Goal: Task Accomplishment & Management: Use online tool/utility

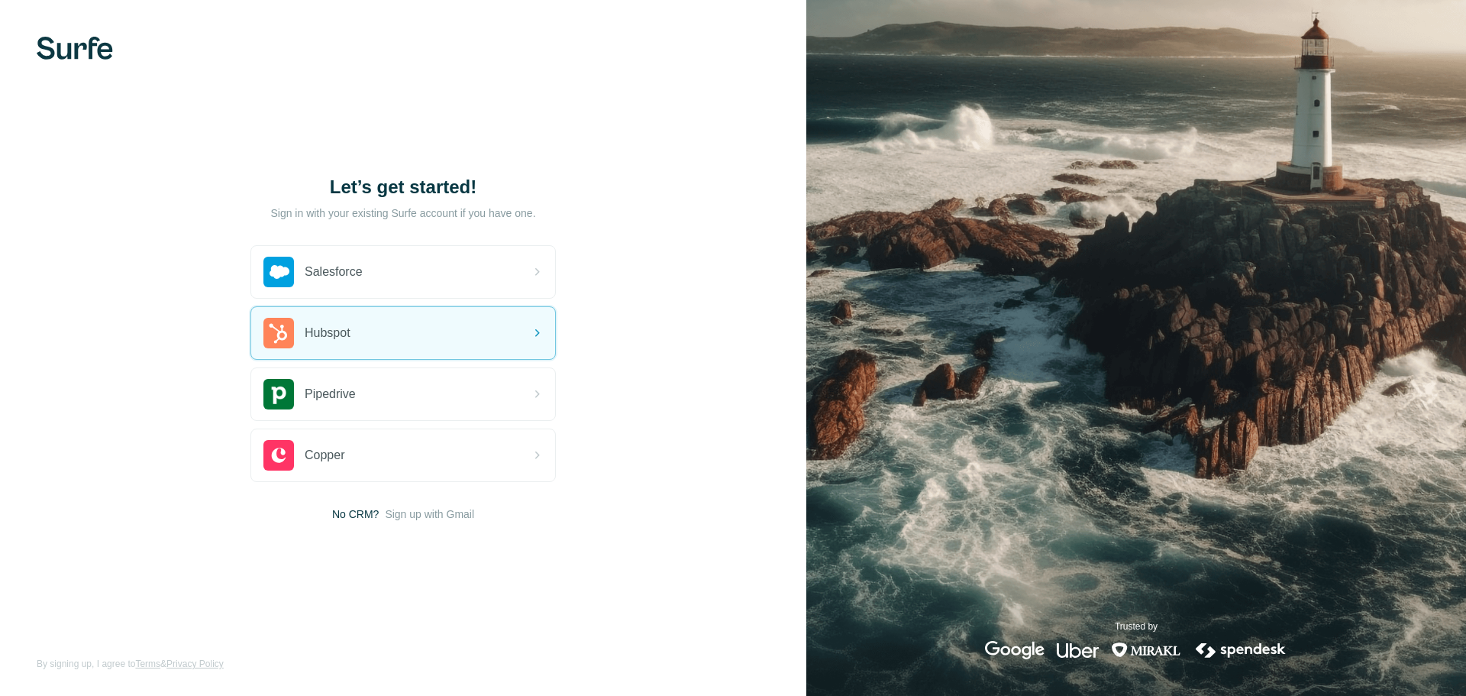
click at [431, 360] on div "Salesforce Hubspot Pipedrive Copper" at bounding box center [402, 363] width 305 height 237
click at [333, 337] on span "Hubspot" at bounding box center [328, 333] width 46 height 18
